Goal: Check status

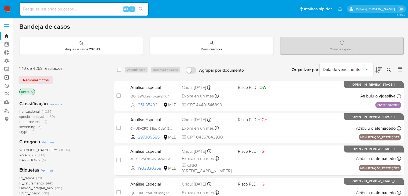
click at [6, 78] on link "Operações em massa" at bounding box center [32, 77] width 64 height 8
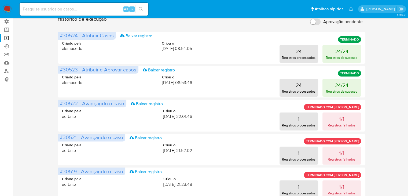
scroll to position [45, 0]
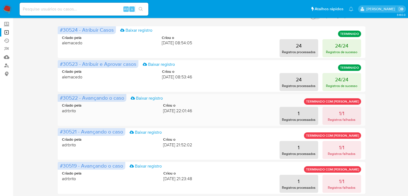
click at [345, 106] on div "Criado pela adrbrito Criou o 16/09/2025 22:01:46 1 Registros processados 1/1 Re…" at bounding box center [211, 110] width 298 height 29
click at [345, 111] on button "1/1 Registros falhados" at bounding box center [341, 116] width 39 height 18
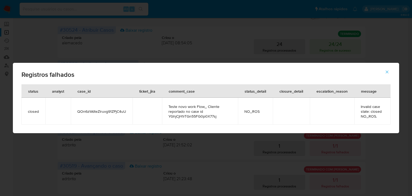
click at [386, 70] on icon "button" at bounding box center [386, 71] width 5 height 5
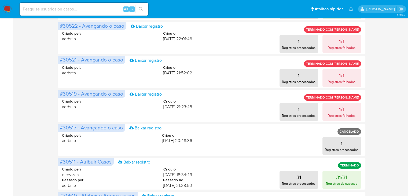
scroll to position [119, 0]
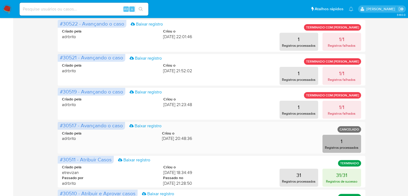
click at [343, 137] on button "1 Registros processados" at bounding box center [341, 143] width 39 height 18
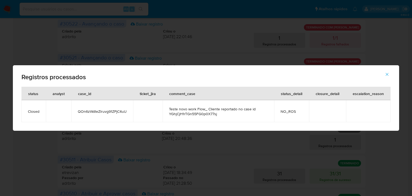
click at [388, 72] on icon "button" at bounding box center [386, 74] width 5 height 5
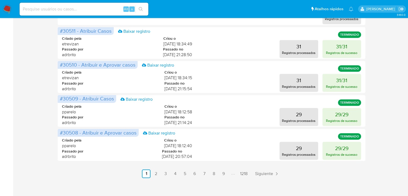
scroll to position [252, 0]
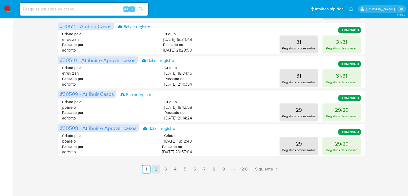
click at [158, 169] on link "2" at bounding box center [155, 169] width 9 height 9
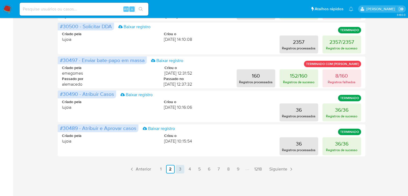
click at [181, 171] on link "3" at bounding box center [179, 169] width 9 height 9
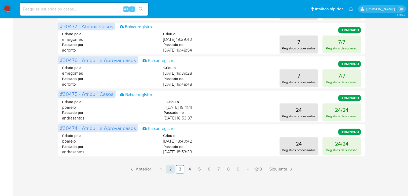
click at [171, 165] on link "2" at bounding box center [170, 169] width 9 height 9
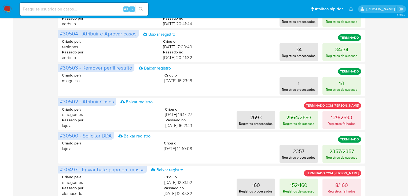
scroll to position [140, 0]
